Goal: Task Accomplishment & Management: Manage account settings

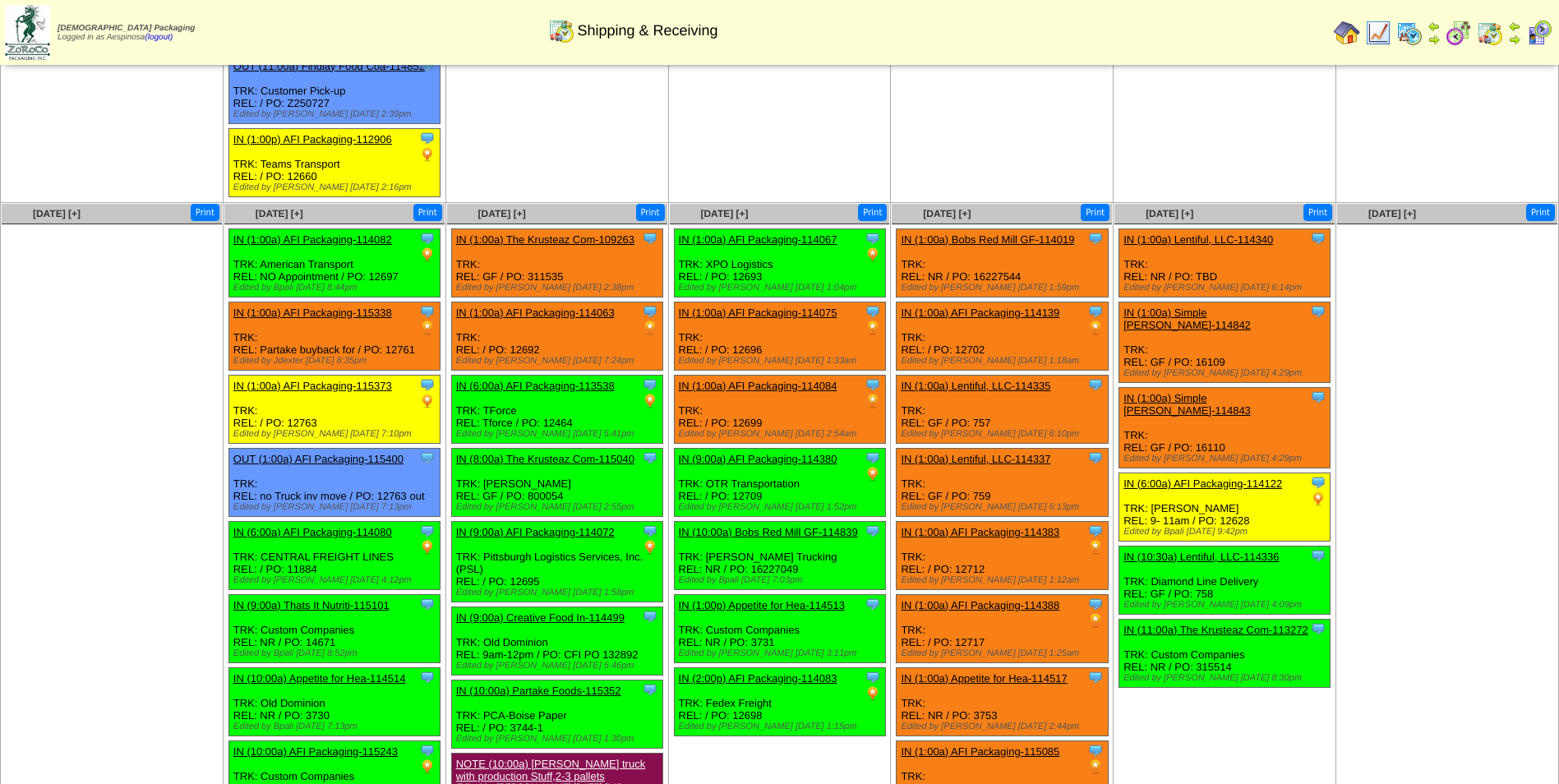
click at [823, 594] on ul "Clone Item IN (1:00a) AFI Packaging-114067 AFI Packaging ScheduleID: 114067 308…" at bounding box center [780, 482] width 220 height 507
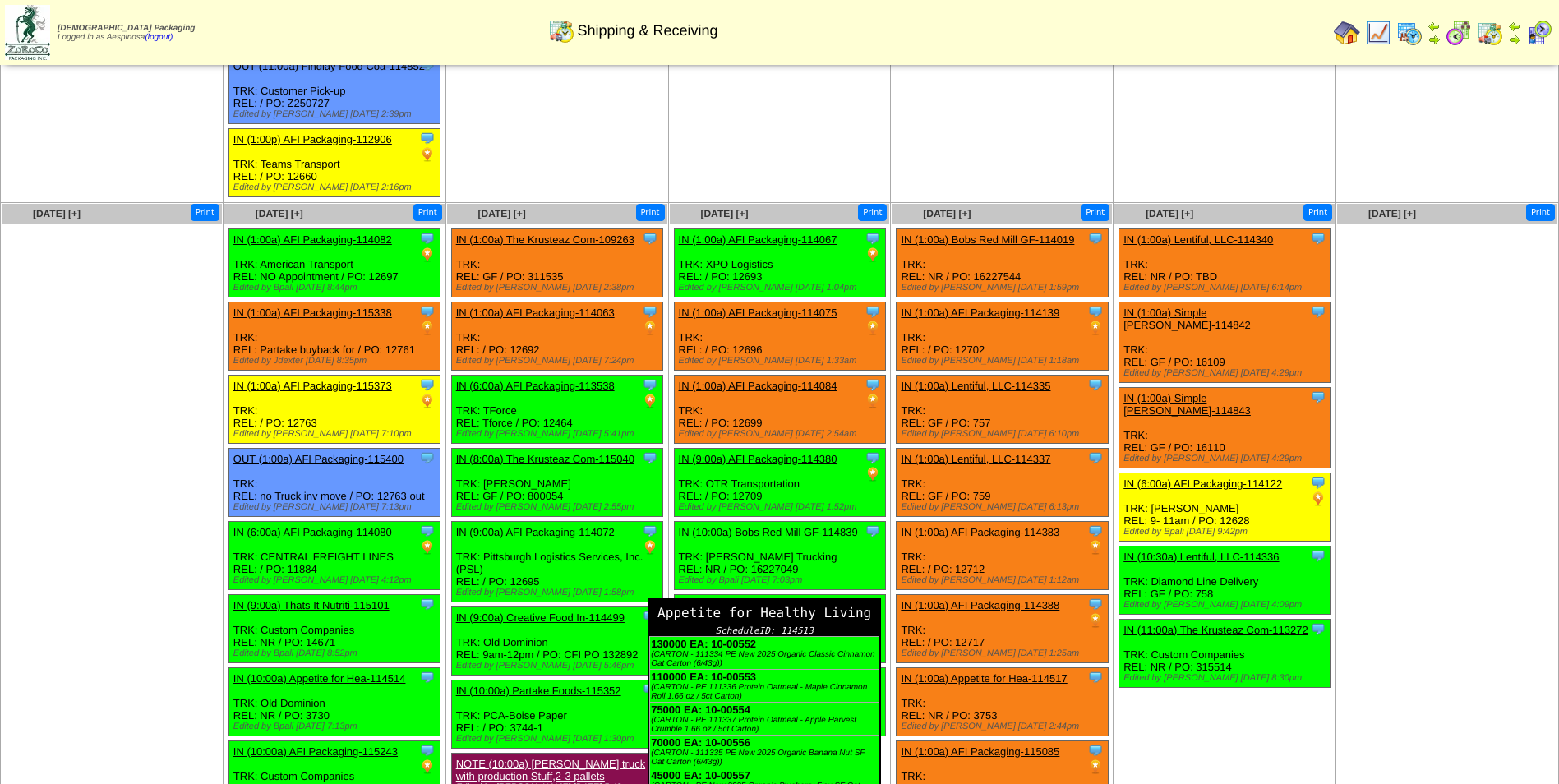
scroll to position [1563, 0]
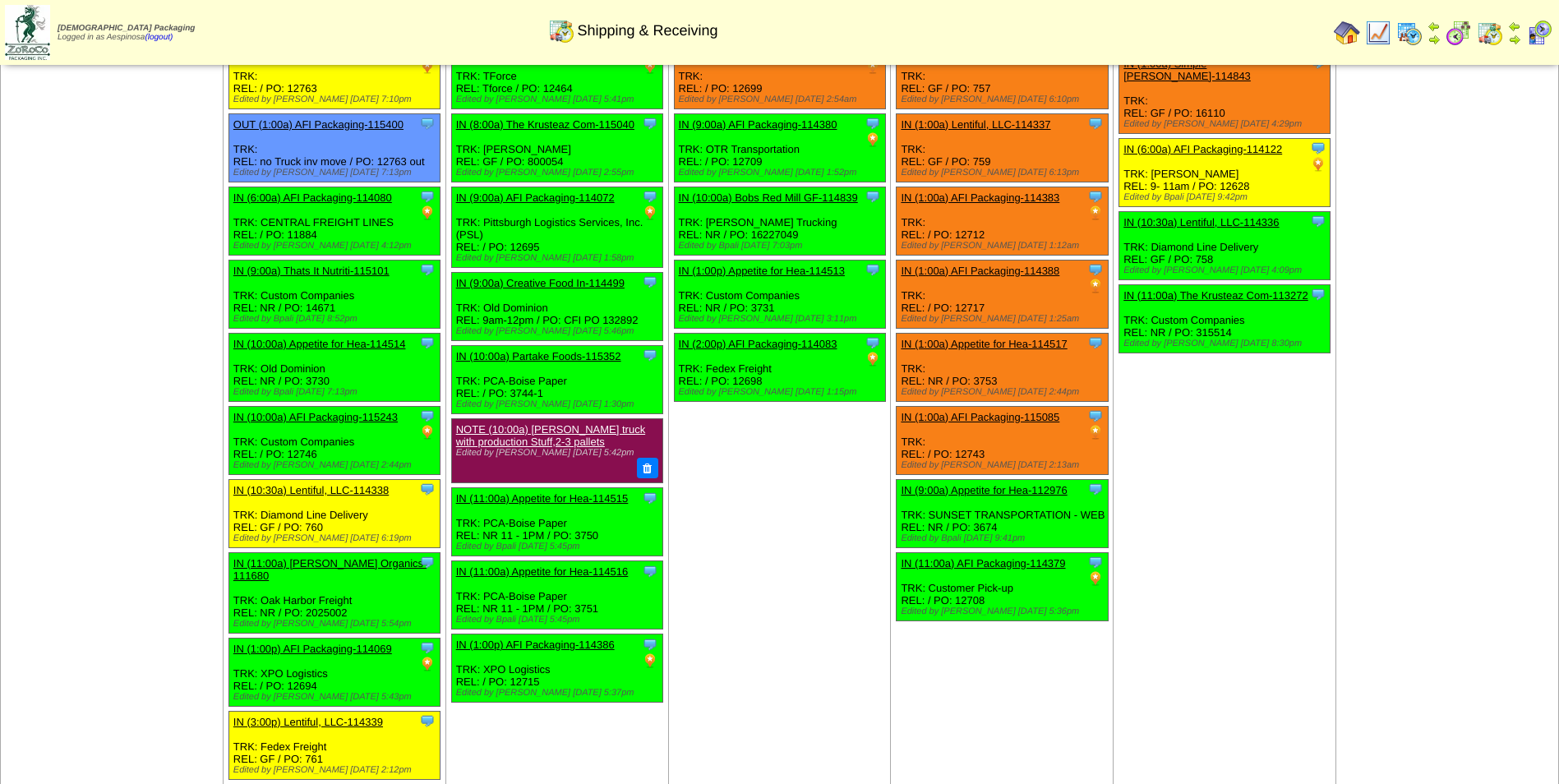
click at [742, 370] on div "Clone Item IN (2:00p) AFI Packaging-114083 AFI Packaging ScheduleID: 114083 100…" at bounding box center [779, 367] width 211 height 68
copy div "12698"
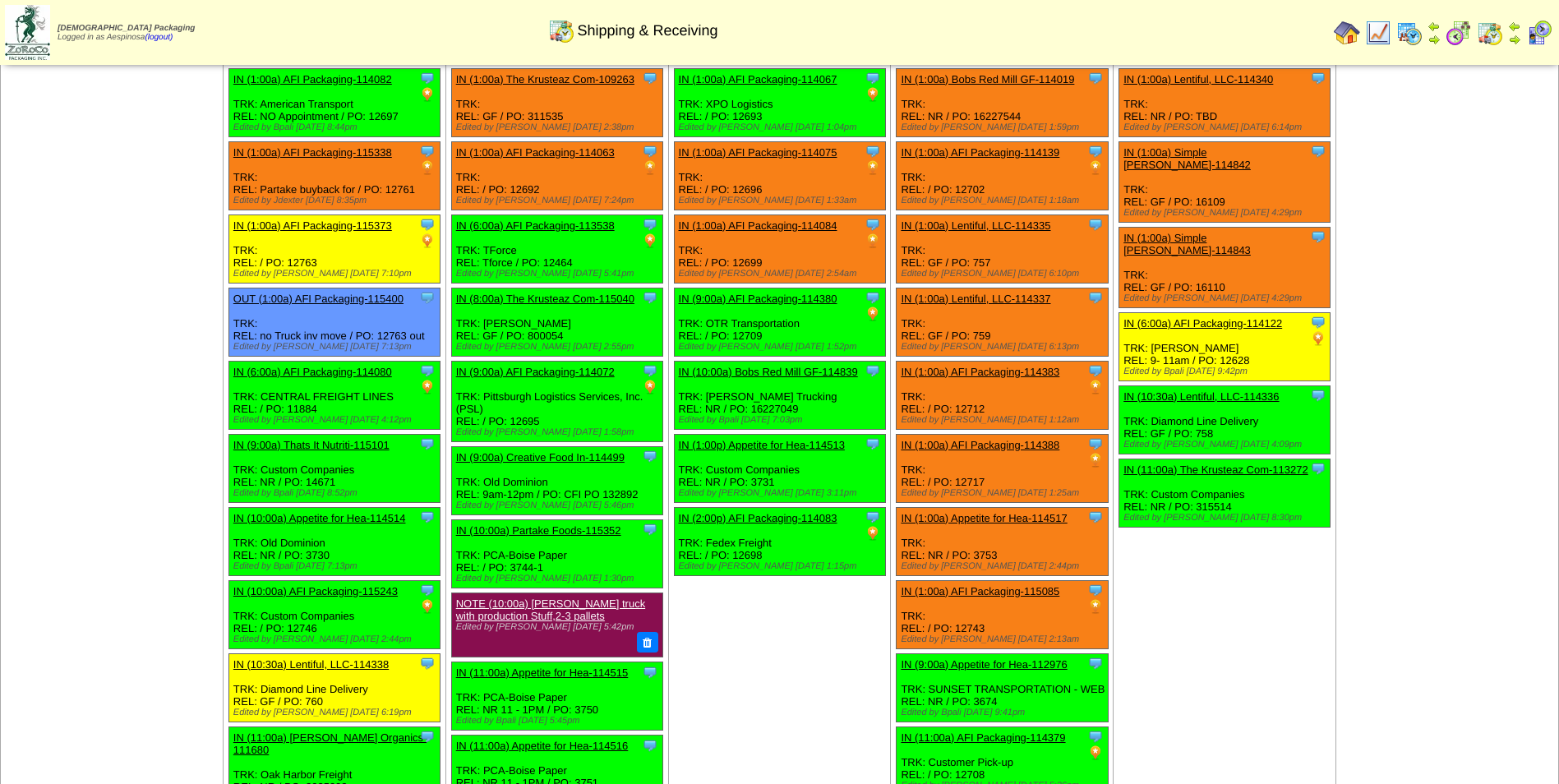
scroll to position [1234, 0]
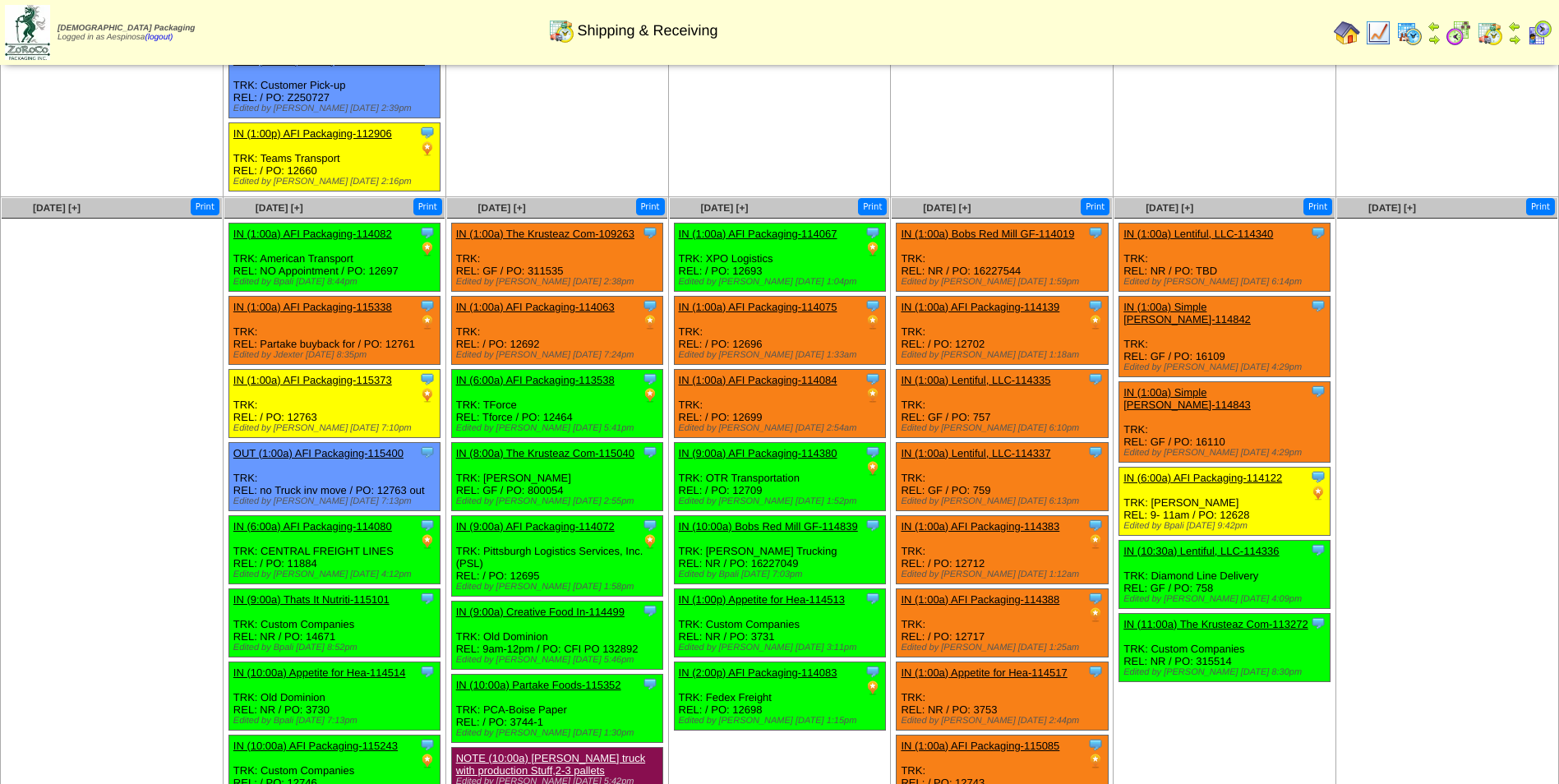
click at [1458, 417] on ul at bounding box center [1447, 342] width 220 height 247
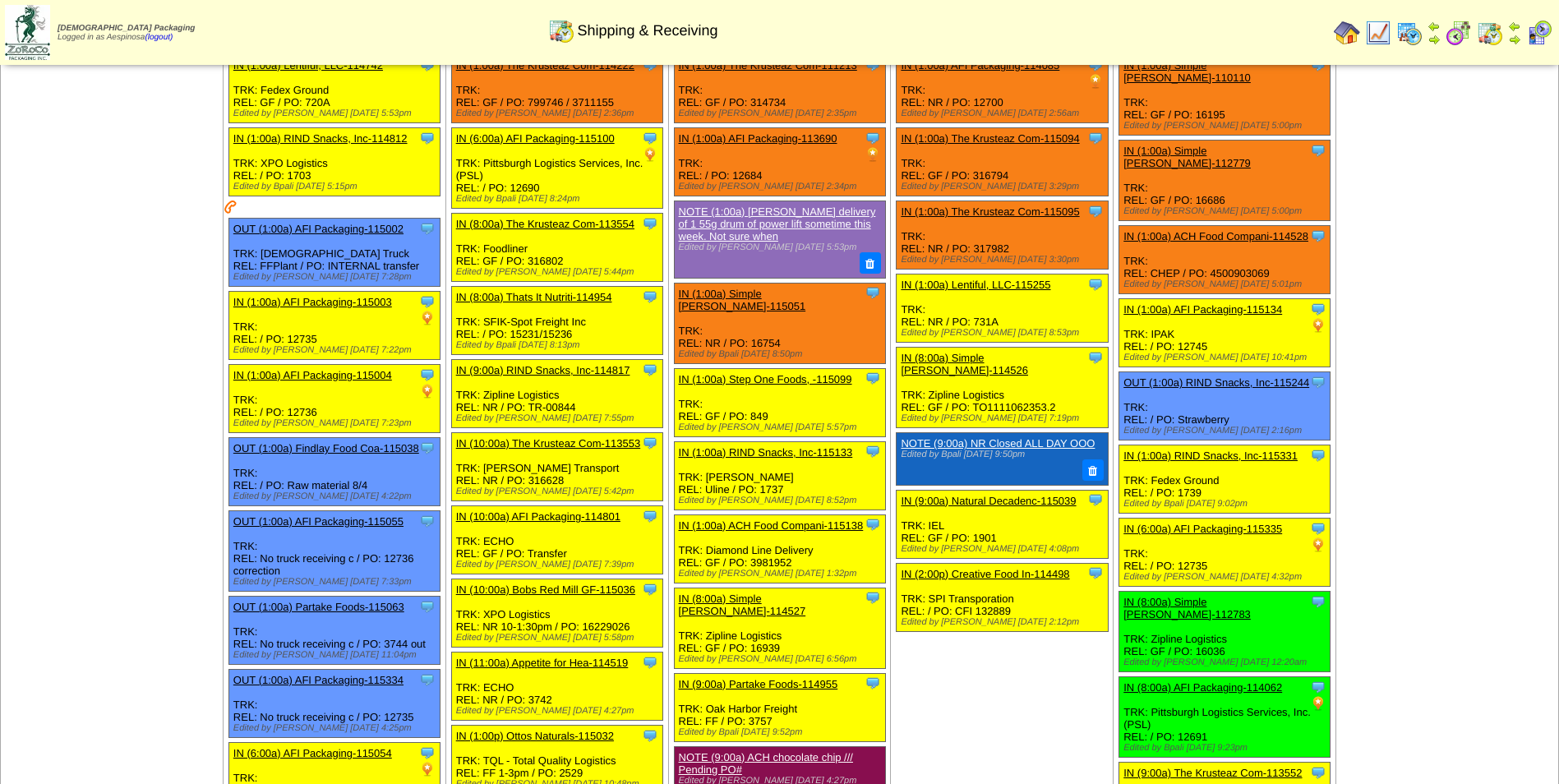
scroll to position [2, 0]
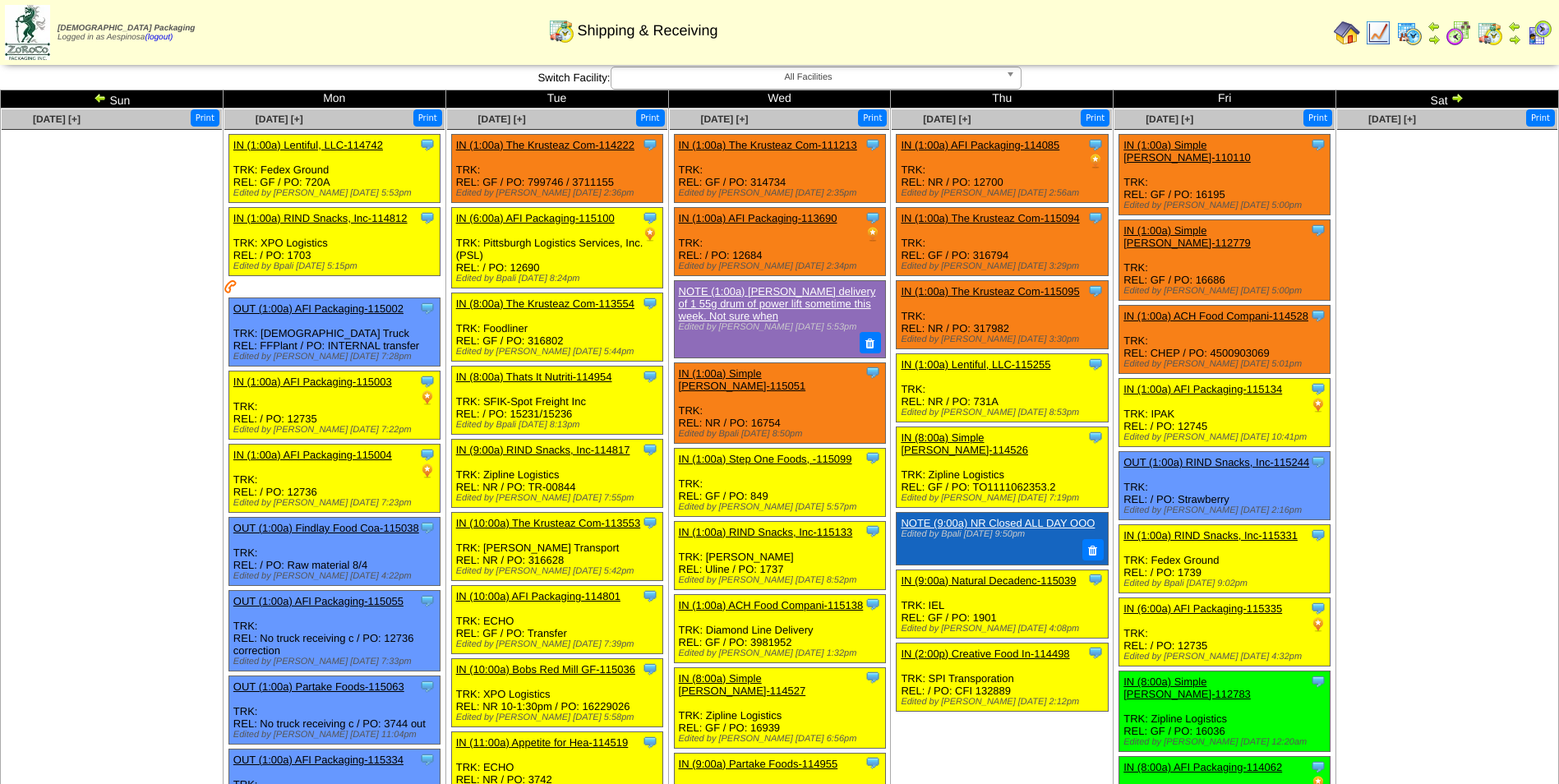
click at [1459, 96] on img at bounding box center [1457, 97] width 13 height 13
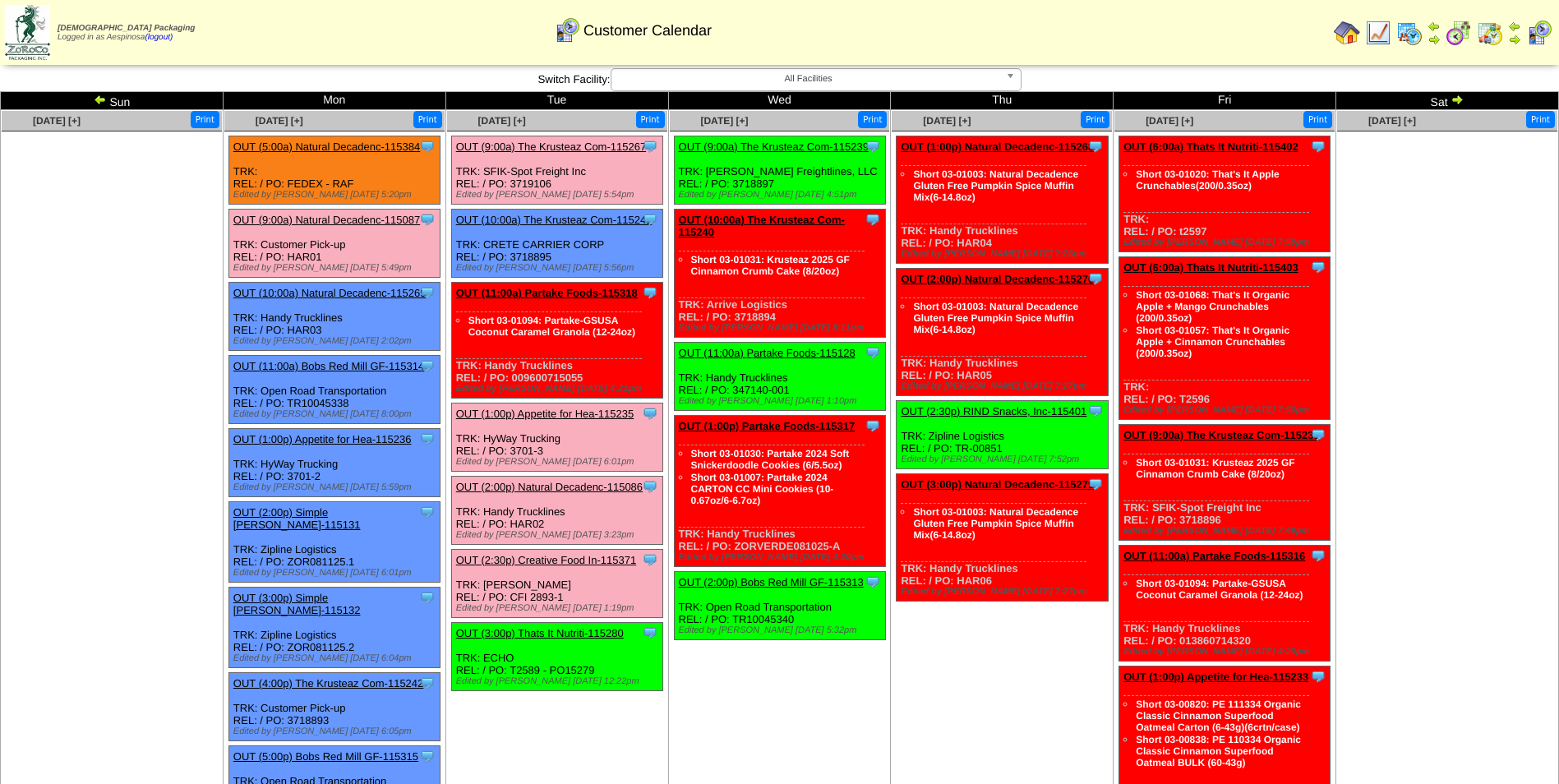
click at [569, 293] on link "OUT (11:00a) Partake Foods-115318" at bounding box center [546, 293] width 182 height 12
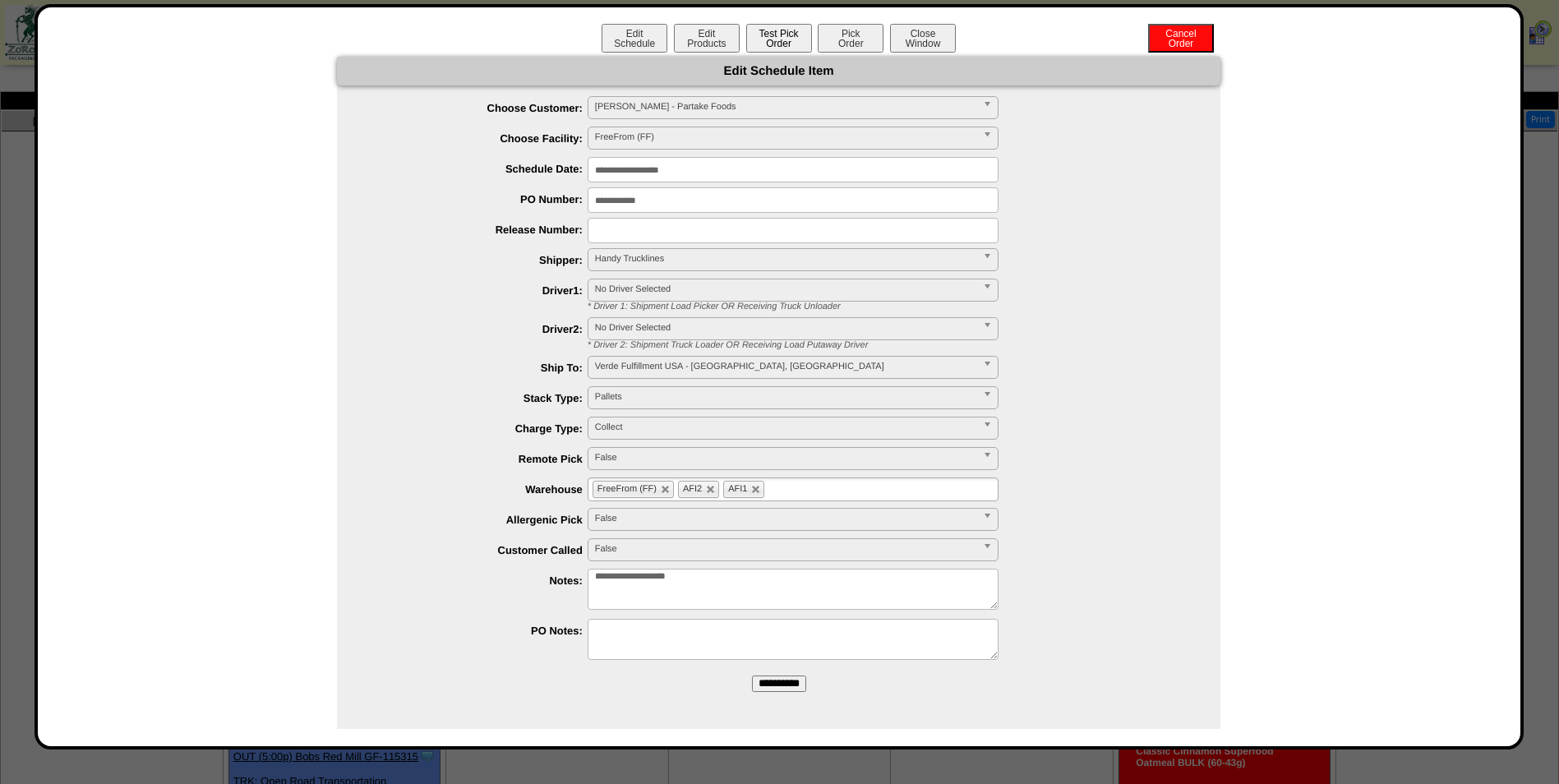
click at [797, 41] on button "Test Pick Order" at bounding box center [779, 38] width 66 height 29
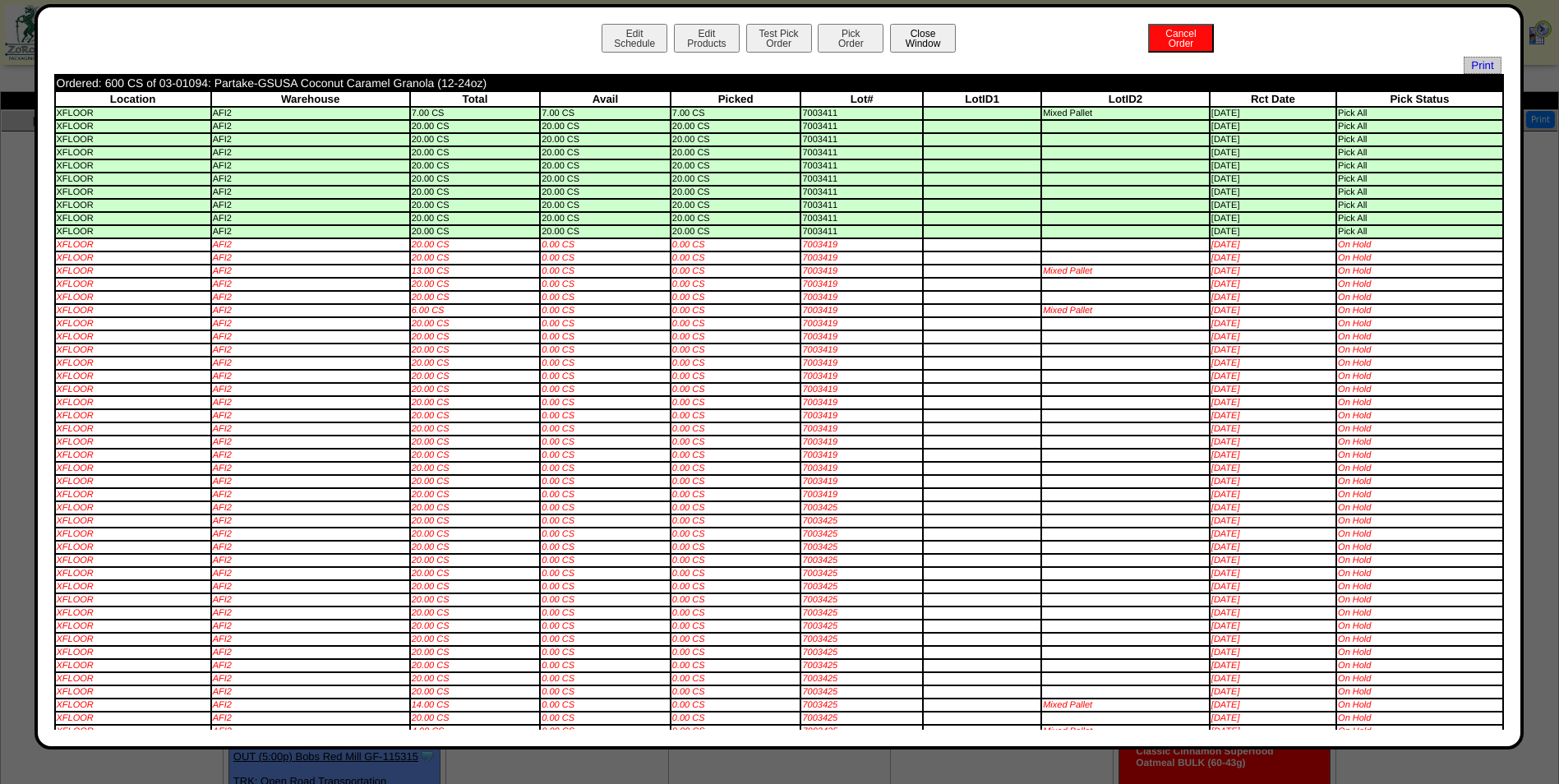
click at [912, 36] on button "Close Window" at bounding box center [922, 38] width 66 height 29
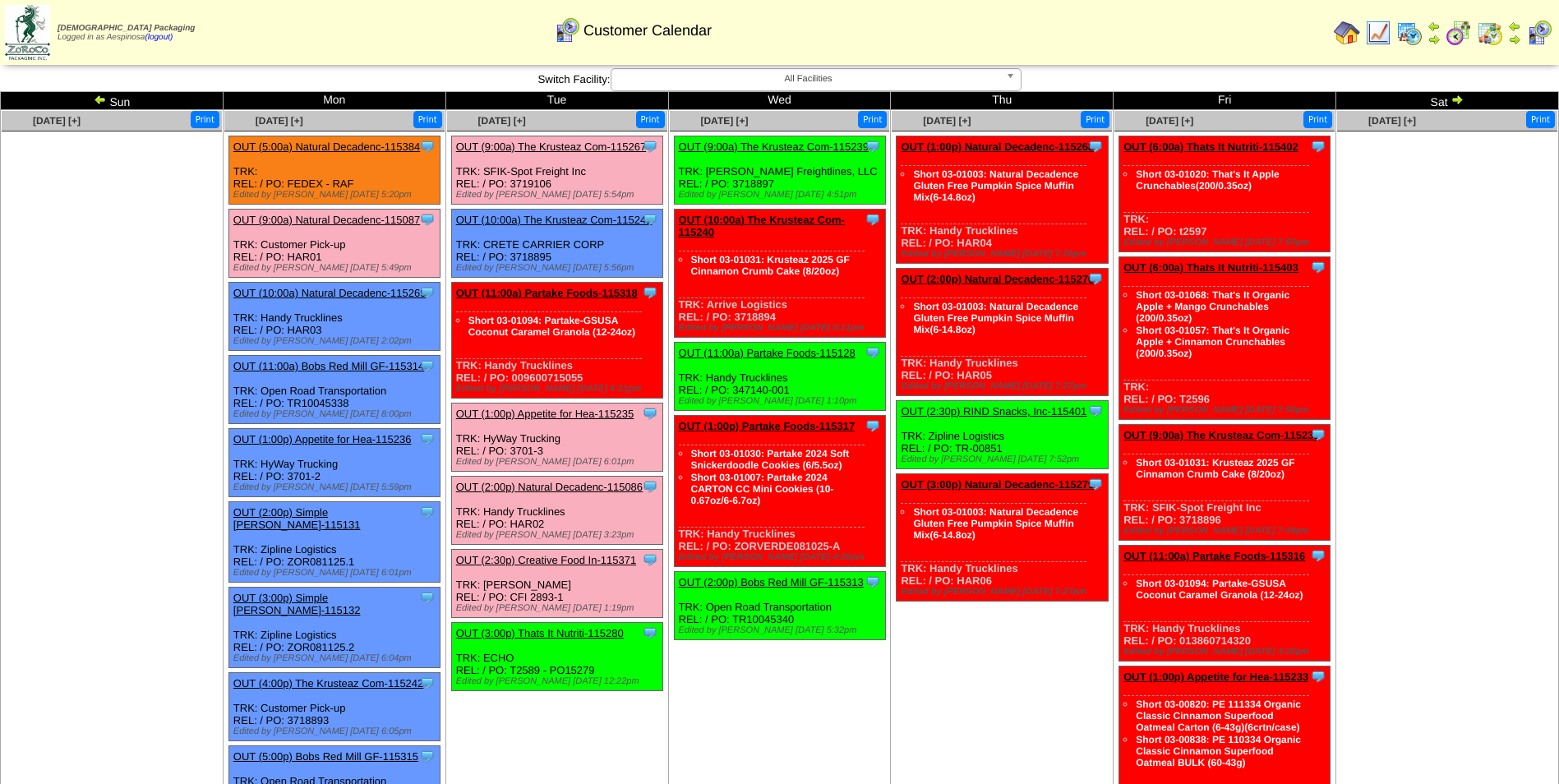
click at [1383, 367] on ul at bounding box center [1447, 255] width 220 height 247
click at [1044, 277] on link "OUT (2:00p) Natural Decadenc-115270" at bounding box center [998, 279] width 193 height 12
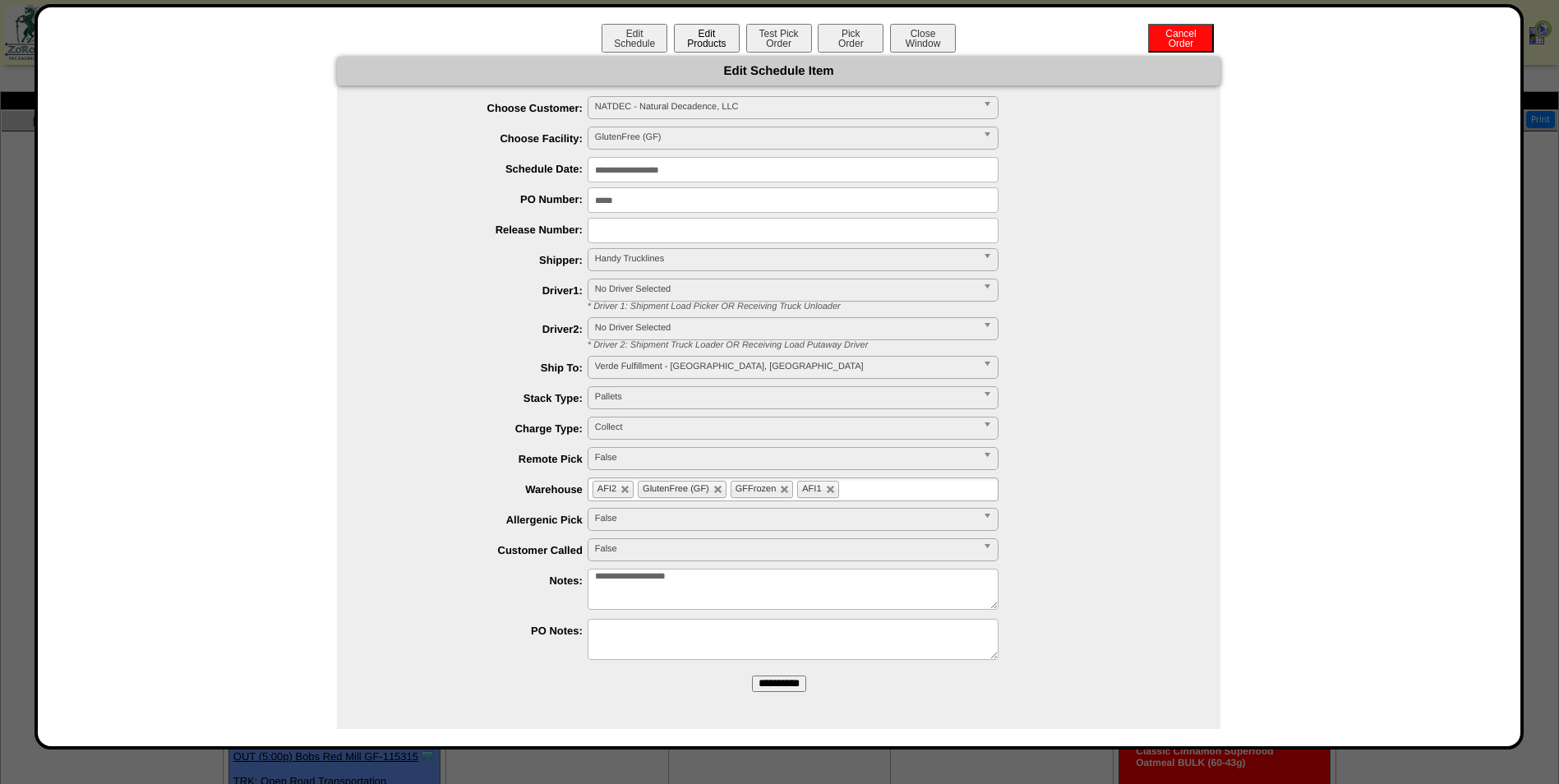
click at [711, 43] on button "Edit Products" at bounding box center [706, 38] width 66 height 29
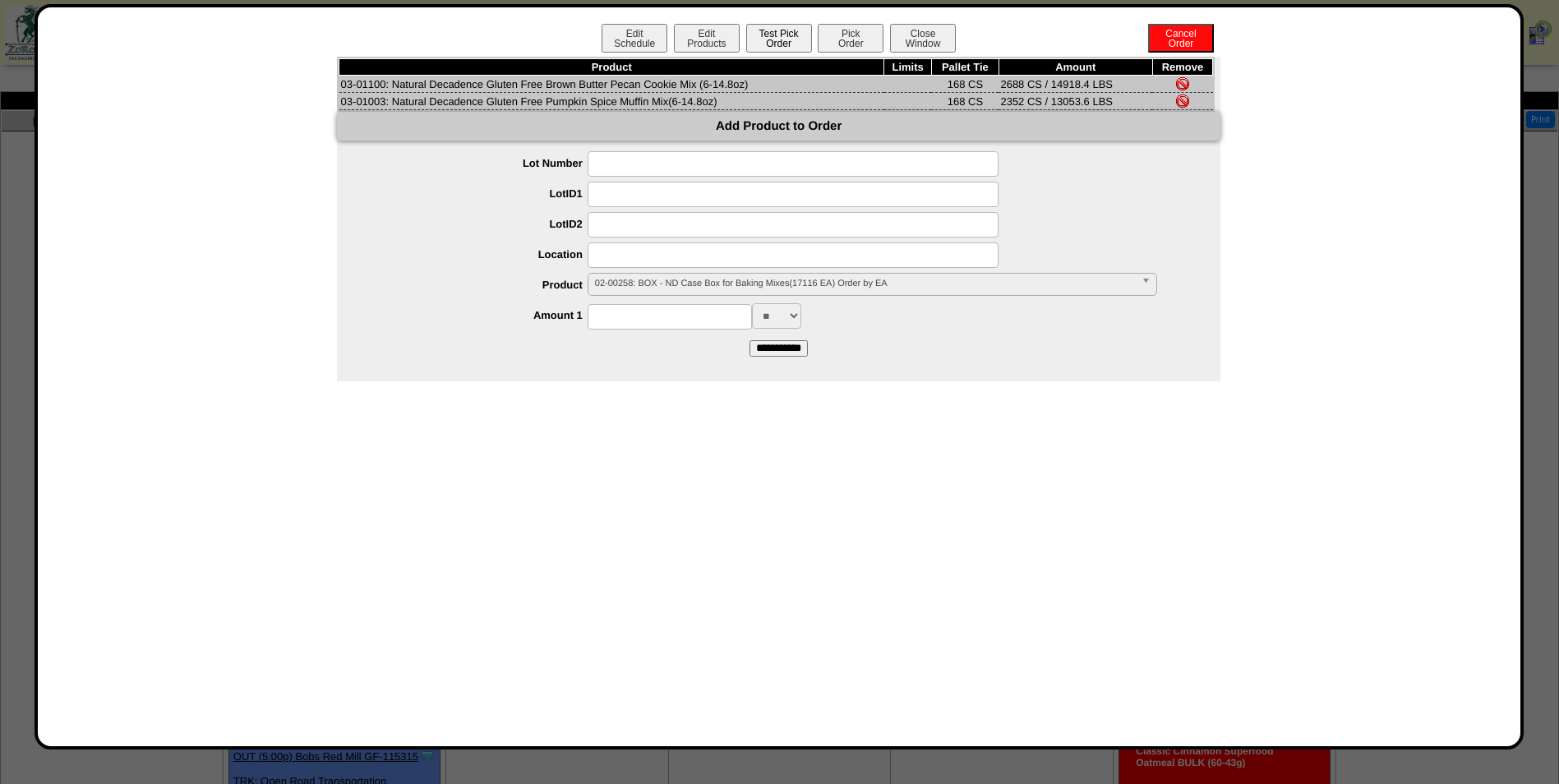
click at [770, 42] on button "Test Pick Order" at bounding box center [779, 38] width 66 height 29
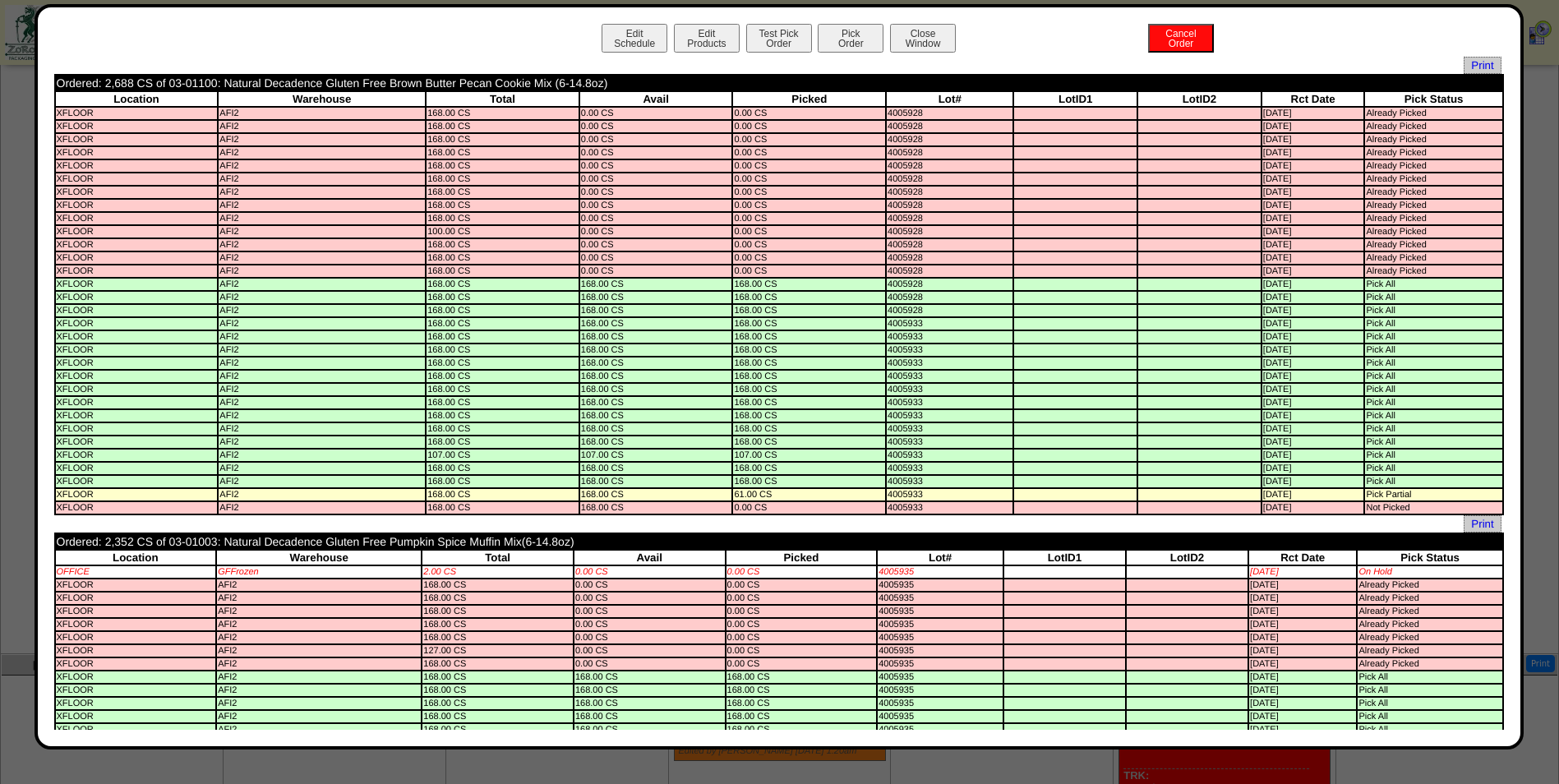
scroll to position [284, 0]
click at [630, 40] on button "Edit Schedule" at bounding box center [634, 38] width 66 height 29
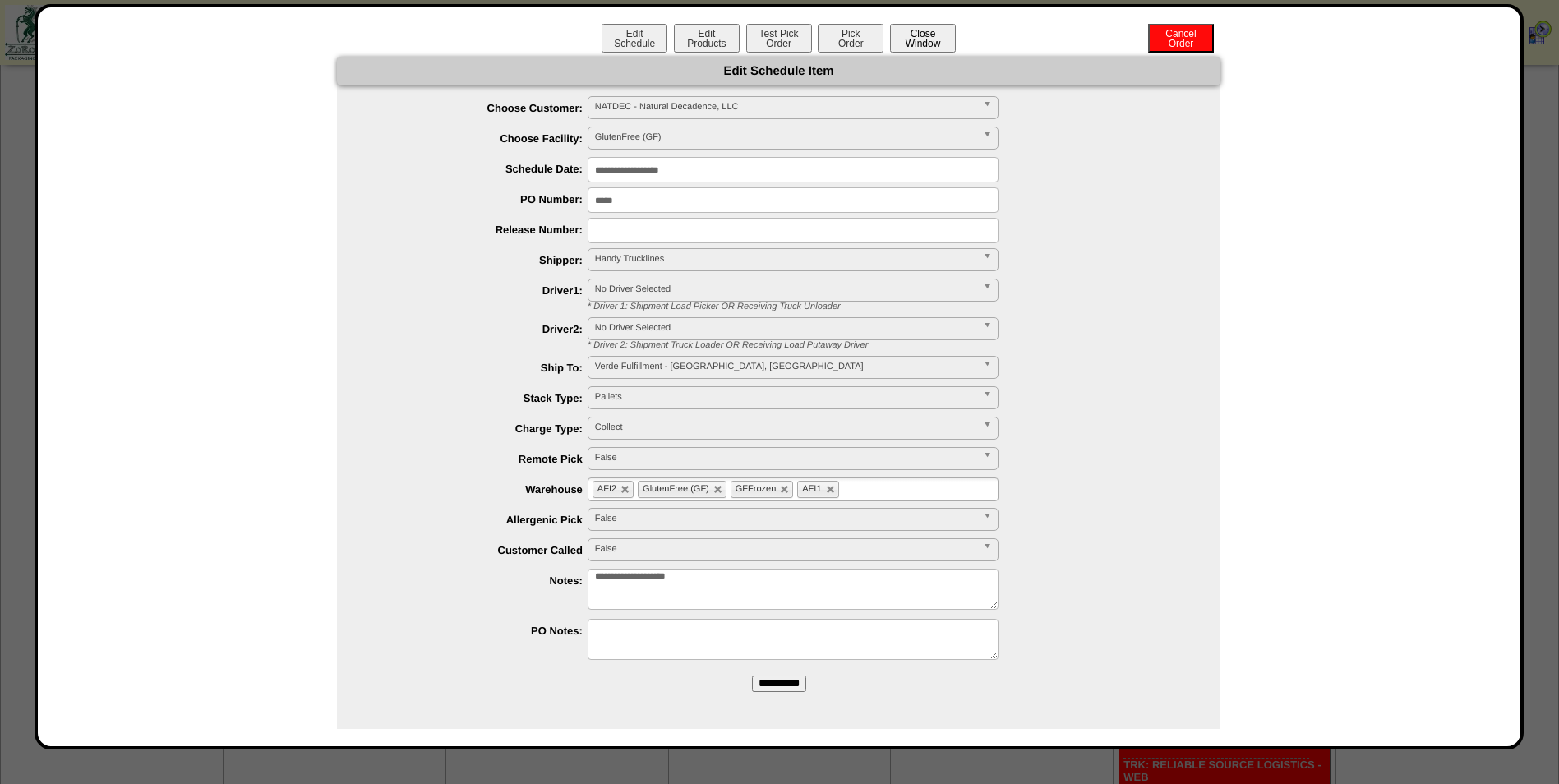
click at [911, 43] on button "Close Window" at bounding box center [922, 38] width 66 height 29
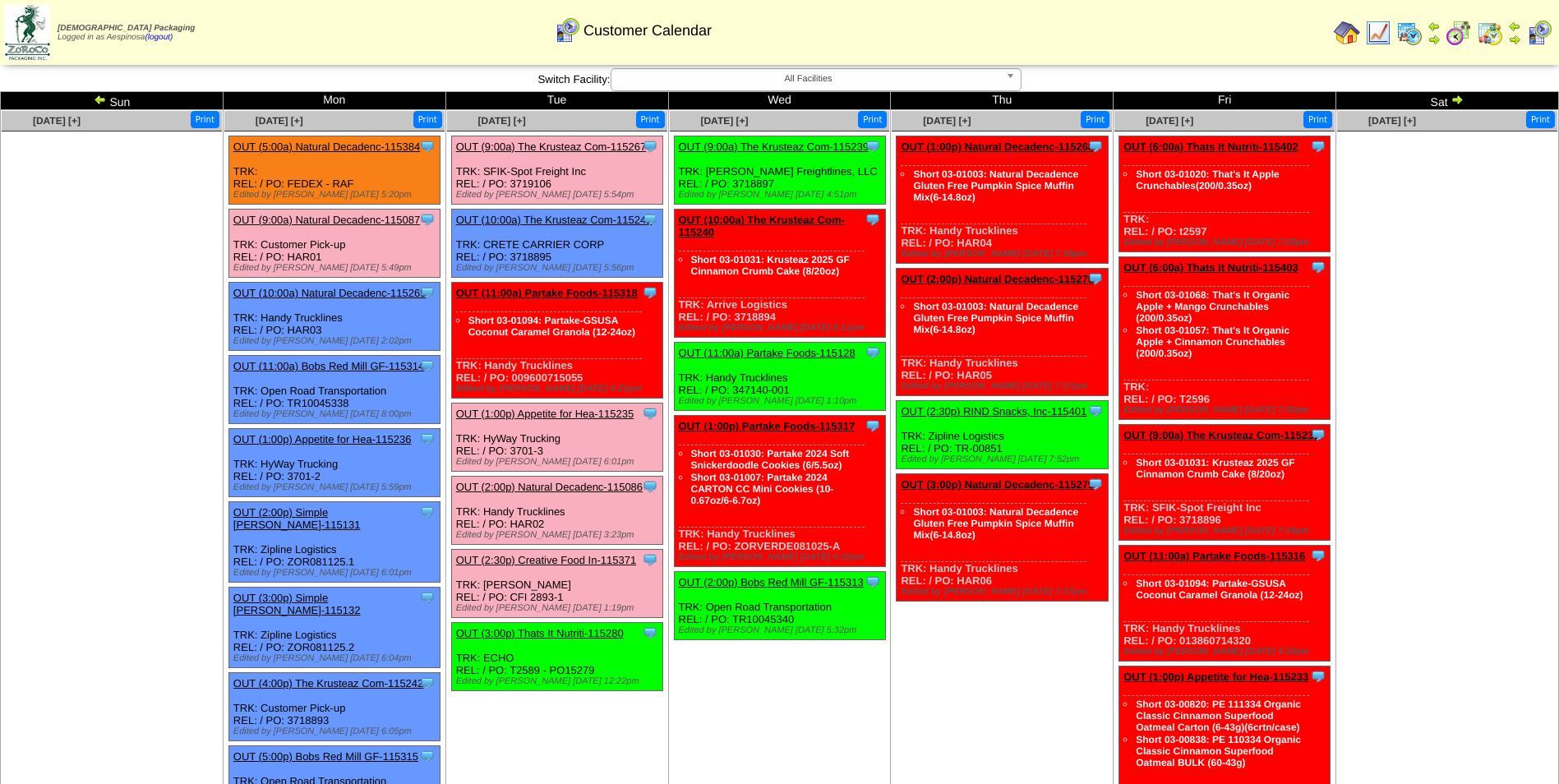
click at [1457, 340] on ul at bounding box center [1447, 255] width 220 height 247
click at [997, 277] on link "OUT (2:00p) Natural Decadenc-115270" at bounding box center [998, 279] width 193 height 12
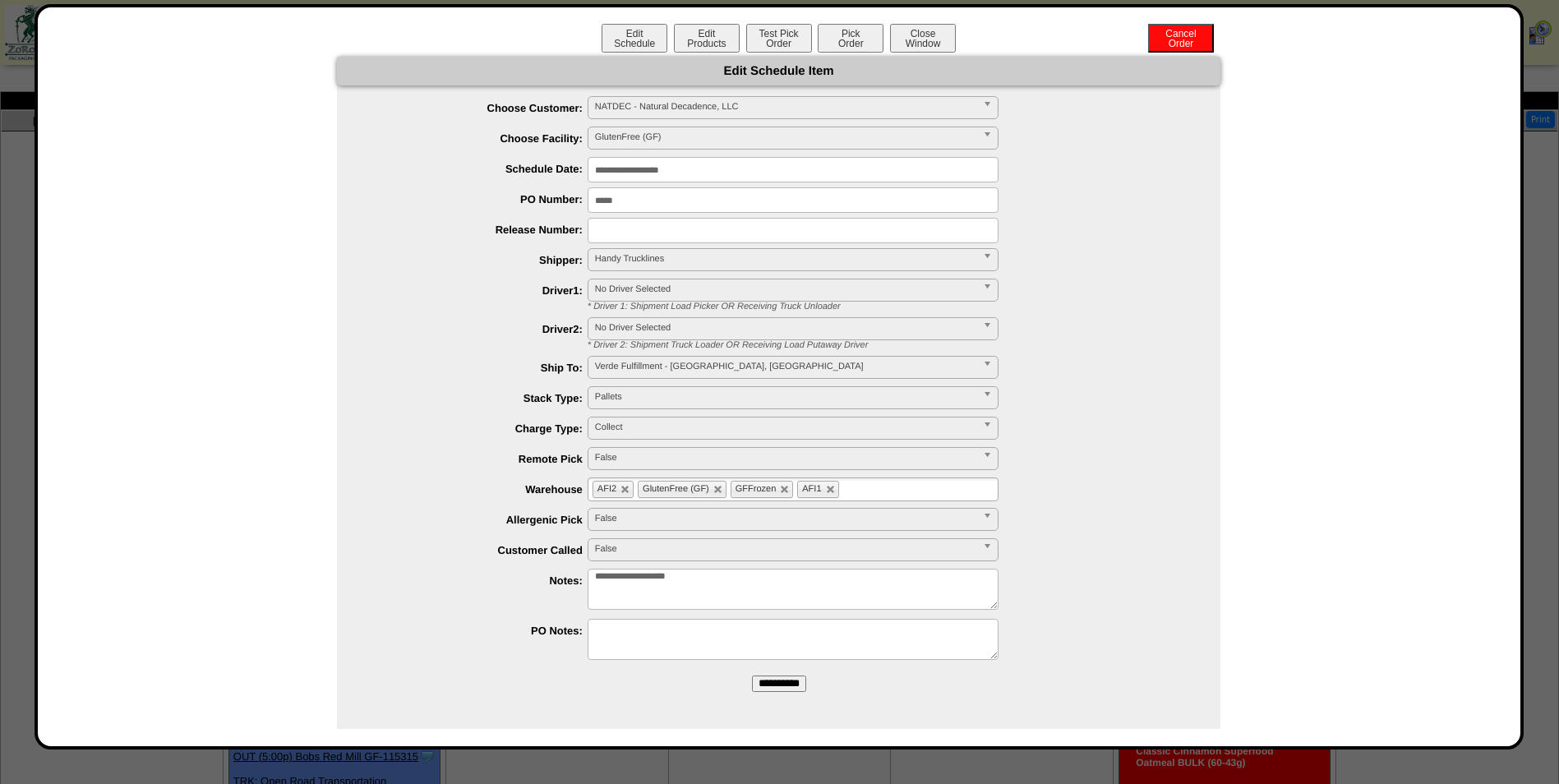
click at [738, 173] on input "**********" at bounding box center [793, 169] width 411 height 25
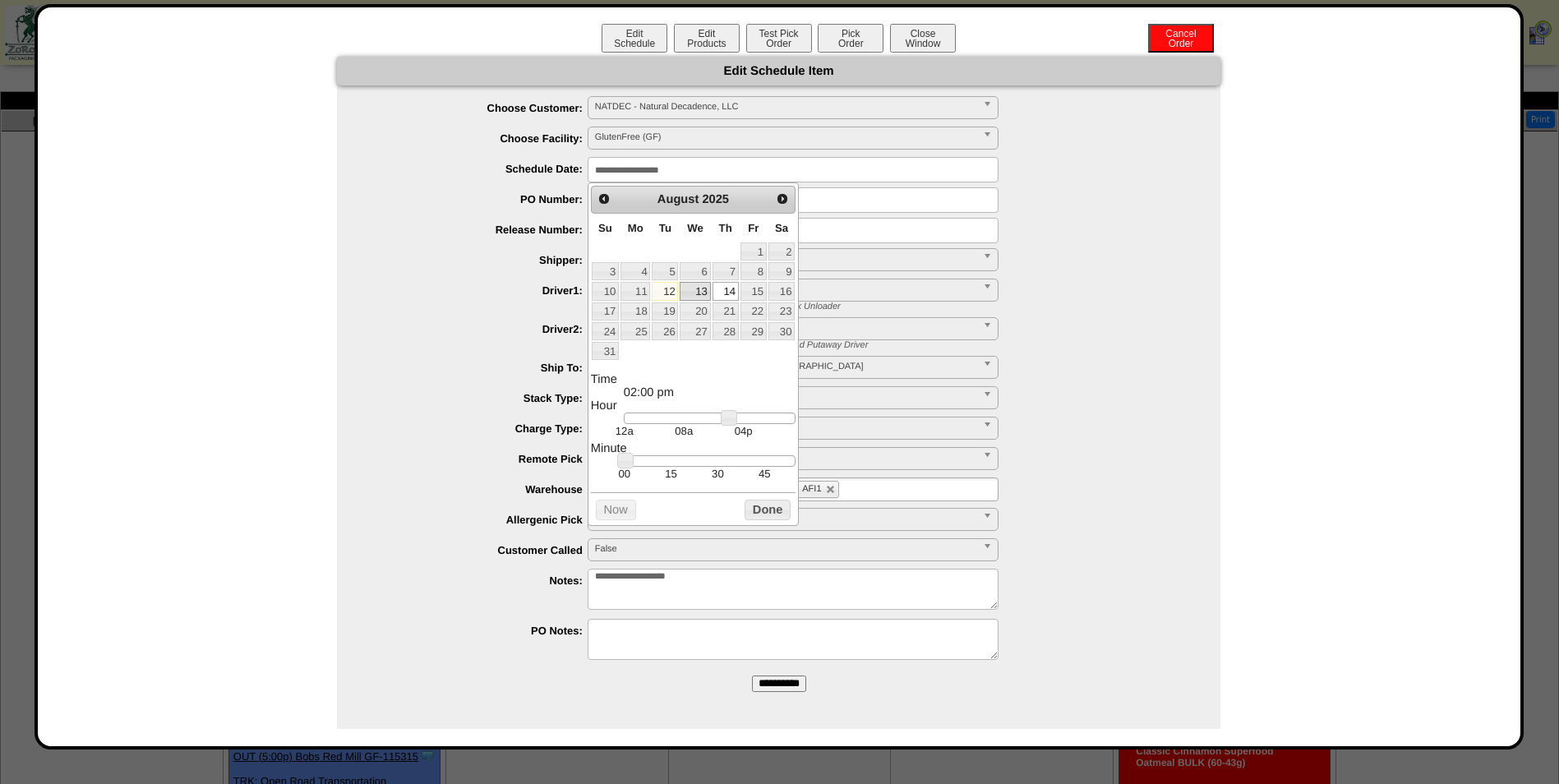
click at [697, 291] on link "13" at bounding box center [695, 291] width 31 height 18
click at [763, 519] on button "Done" at bounding box center [768, 509] width 46 height 20
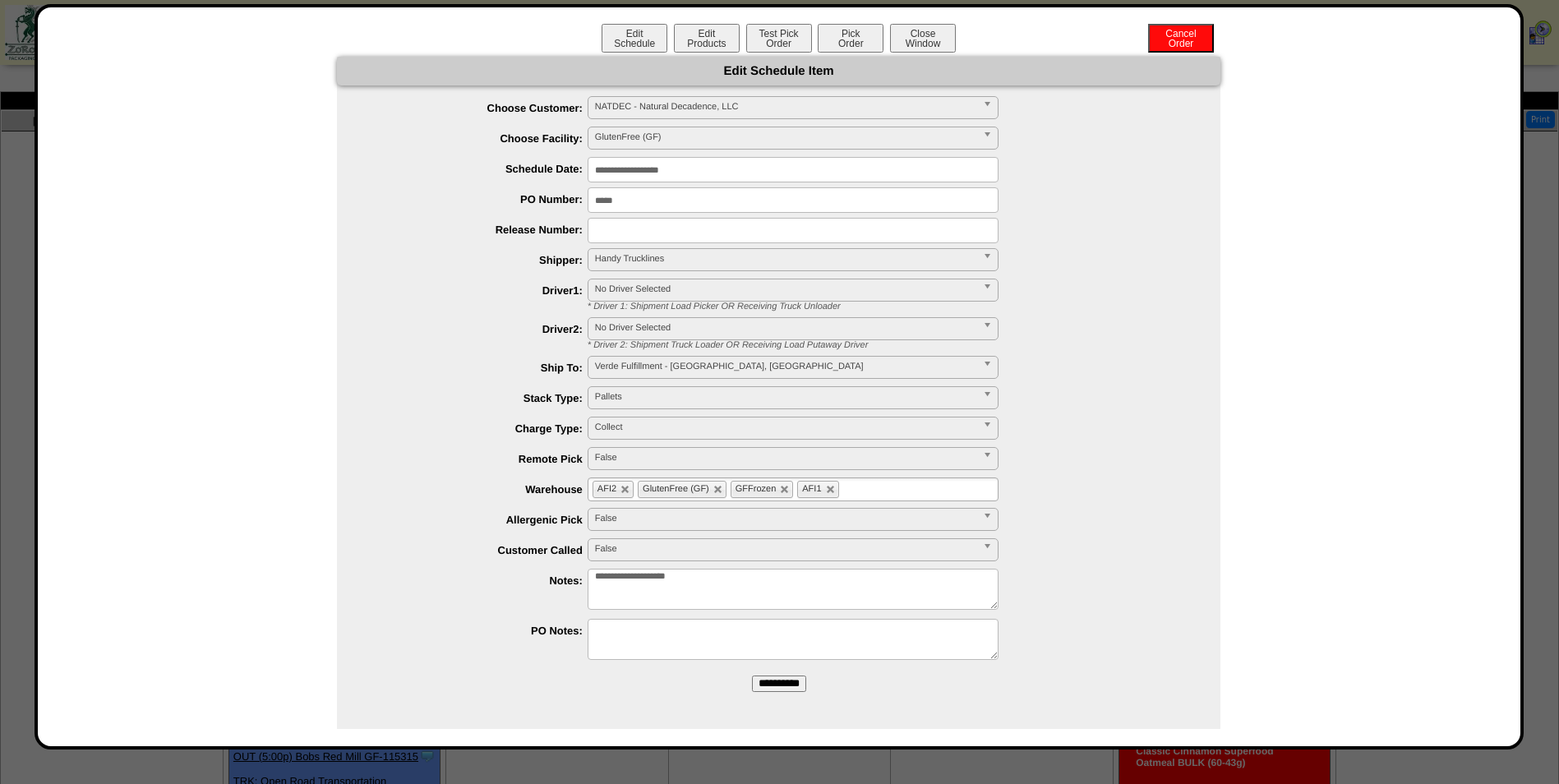
click at [690, 175] on input "**********" at bounding box center [793, 169] width 411 height 25
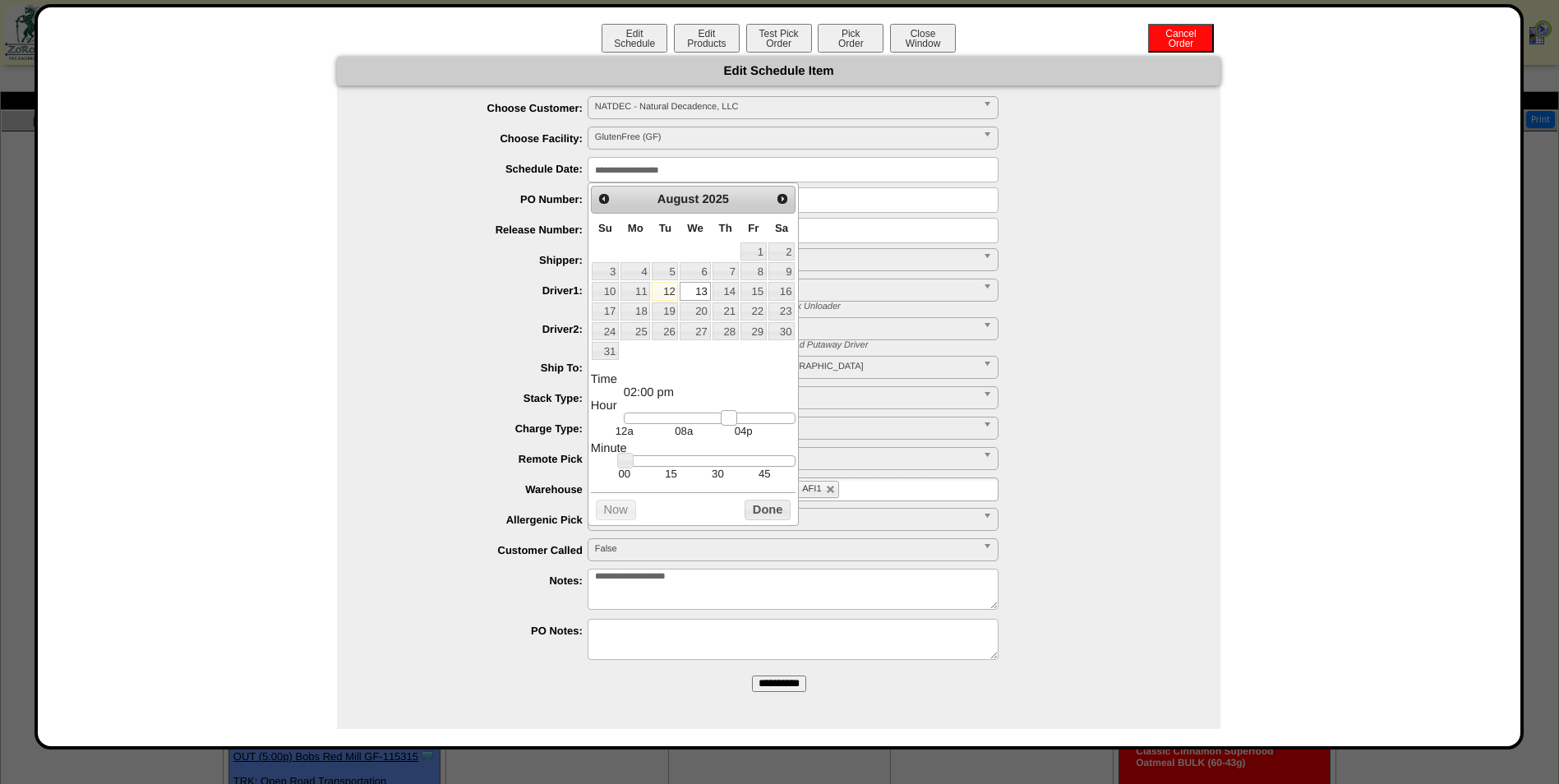
type input "**********"
drag, startPoint x: 724, startPoint y: 423, endPoint x: 733, endPoint y: 424, distance: 9.1
click at [733, 424] on link at bounding box center [738, 418] width 17 height 17
click at [758, 509] on button "Done" at bounding box center [768, 509] width 46 height 20
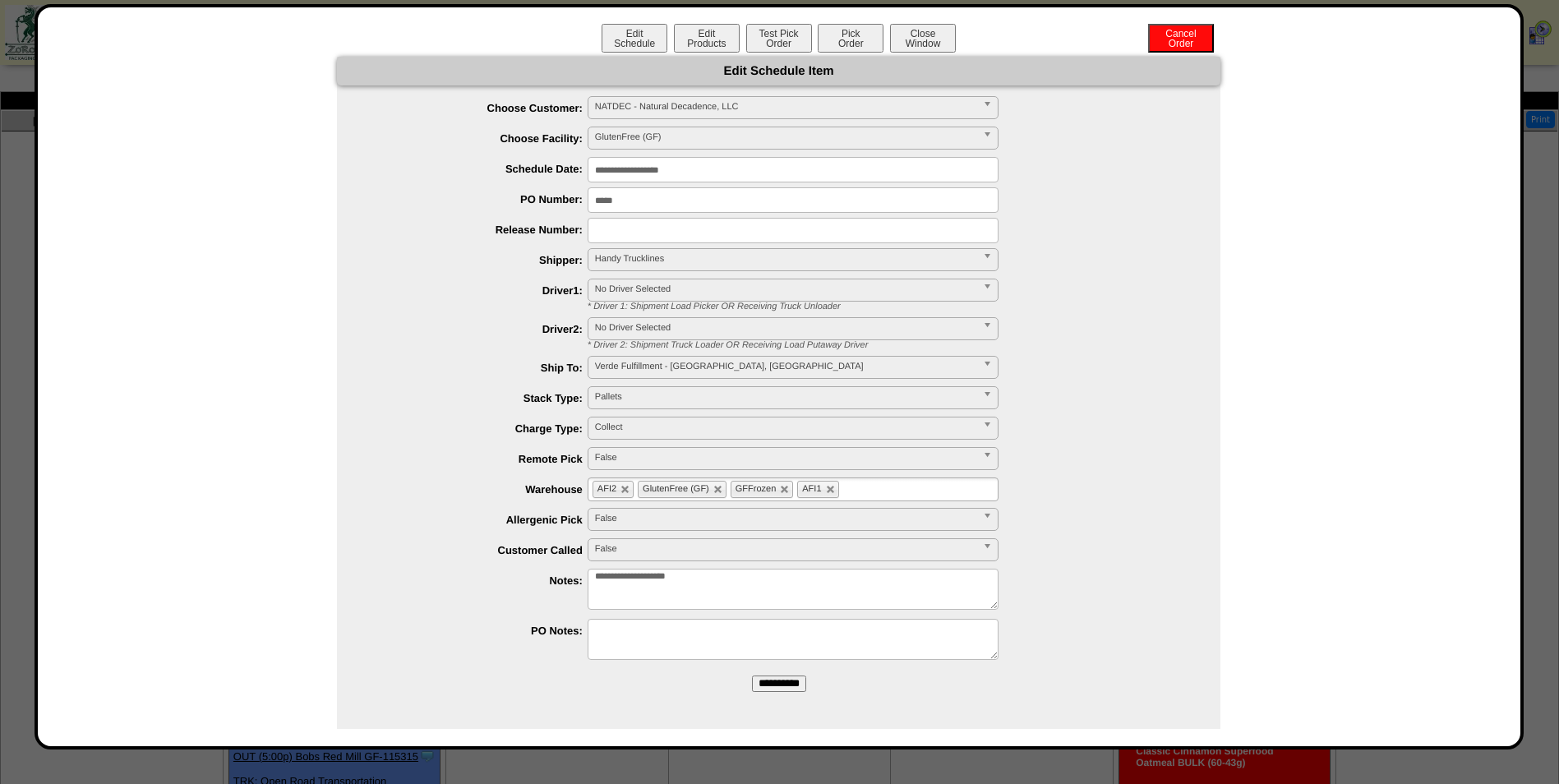
click at [792, 685] on input "**********" at bounding box center [779, 683] width 54 height 17
click at [919, 40] on button "Close Window" at bounding box center [922, 38] width 66 height 29
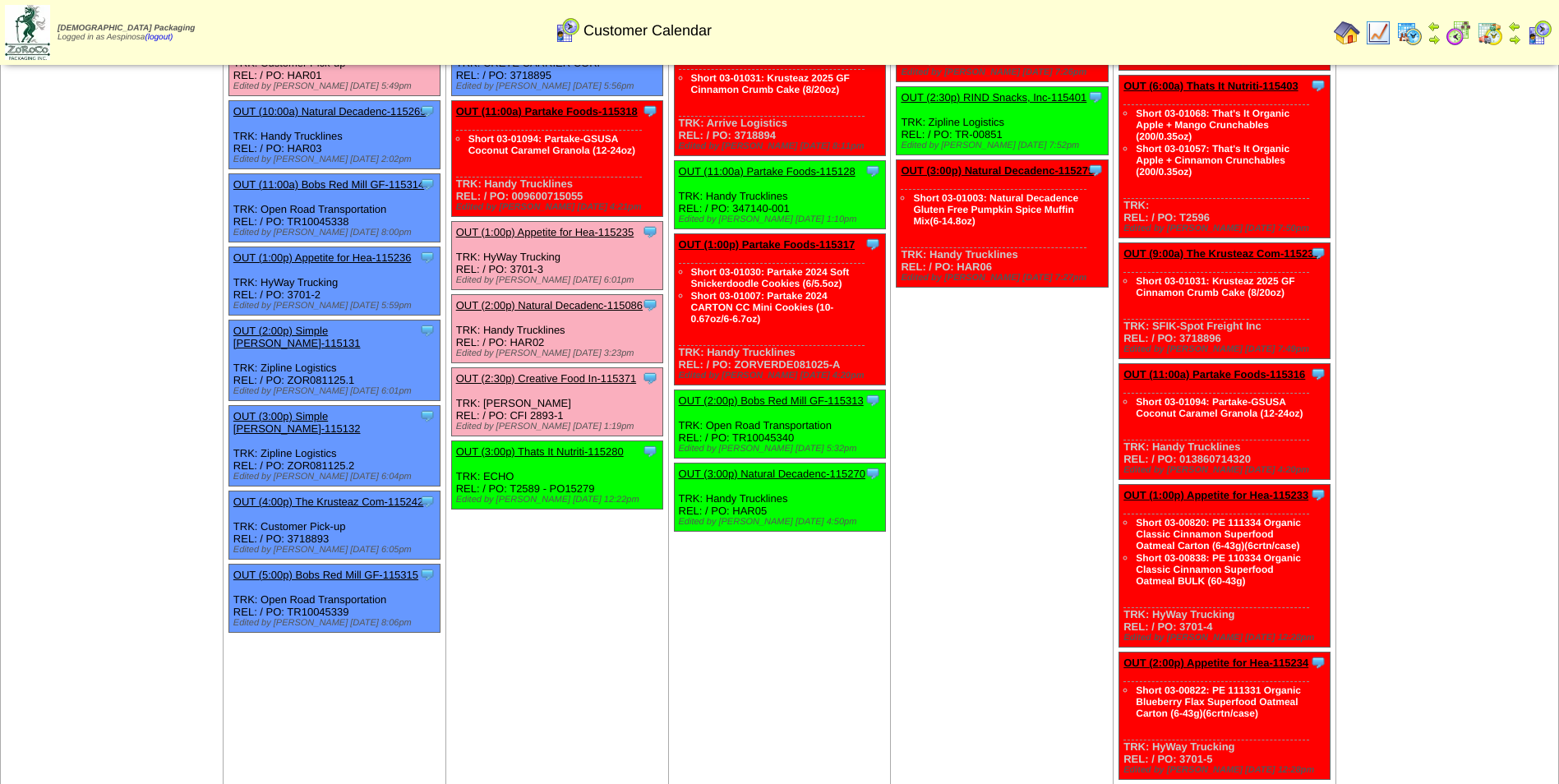
scroll to position [411, 0]
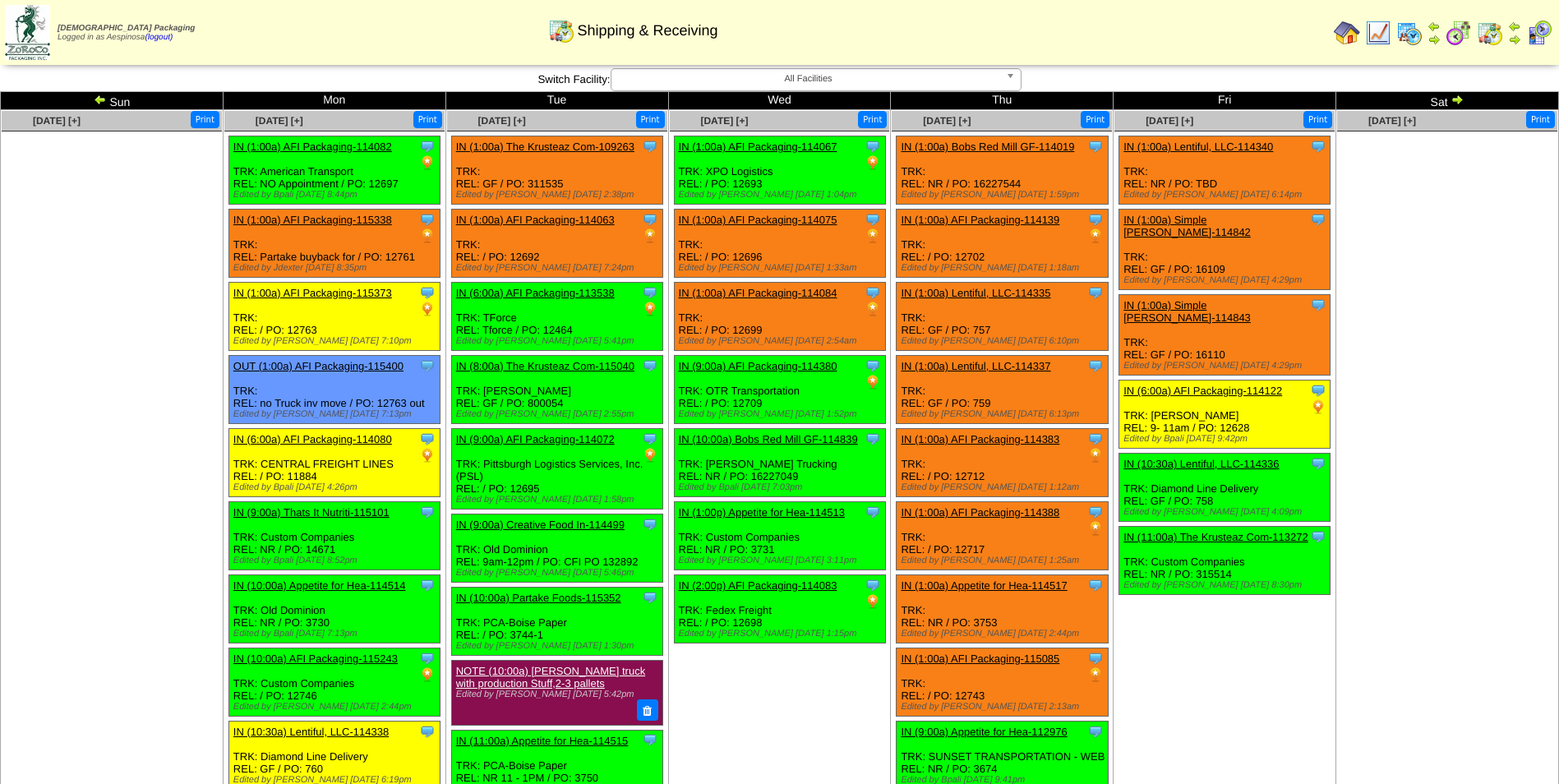
click at [1400, 286] on ul at bounding box center [1447, 255] width 220 height 247
